Goal: Navigation & Orientation: Find specific page/section

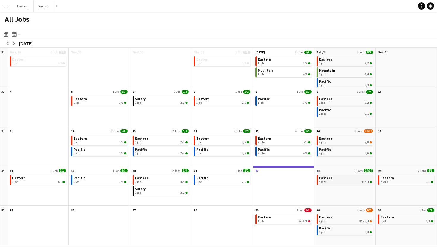
click at [336, 178] on link "Eastern 5 jobs 14/14" at bounding box center [345, 179] width 53 height 9
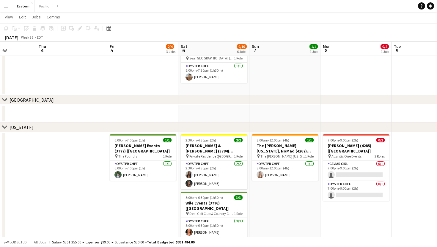
scroll to position [0, 248]
click at [8, 3] on button "Menu" at bounding box center [6, 6] width 12 height 12
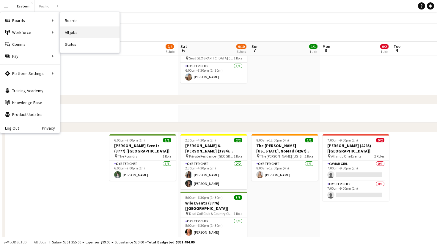
click at [89, 30] on link "All jobs" at bounding box center [89, 32] width 59 height 12
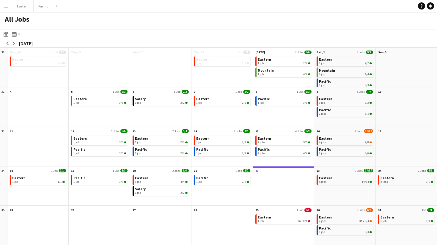
click at [6, 6] on app-icon "Menu" at bounding box center [6, 6] width 5 height 5
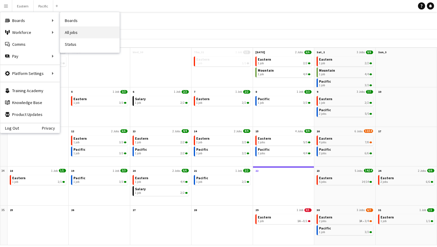
click at [70, 28] on link "All jobs" at bounding box center [89, 32] width 59 height 12
